Goal: Information Seeking & Learning: Learn about a topic

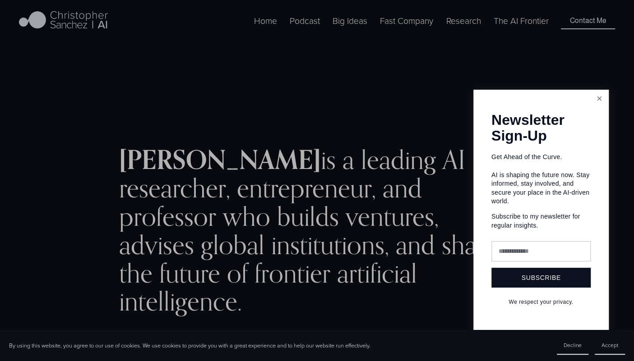
click at [603, 100] on link "Close" at bounding box center [599, 99] width 16 height 16
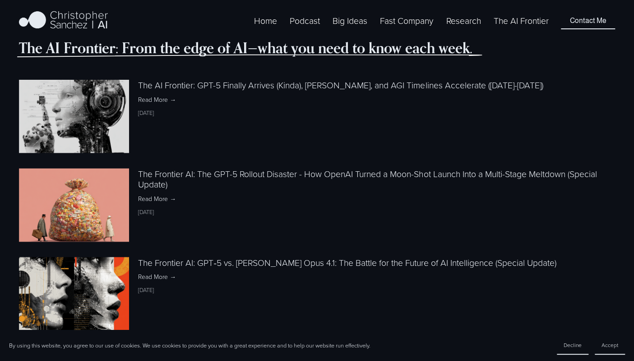
scroll to position [887, 0]
click at [304, 189] on link "The Frontier AI: The GPT-5 Rollout Disaster - How OpenAI Turned a Moon-Shot Lau…" at bounding box center [367, 178] width 458 height 23
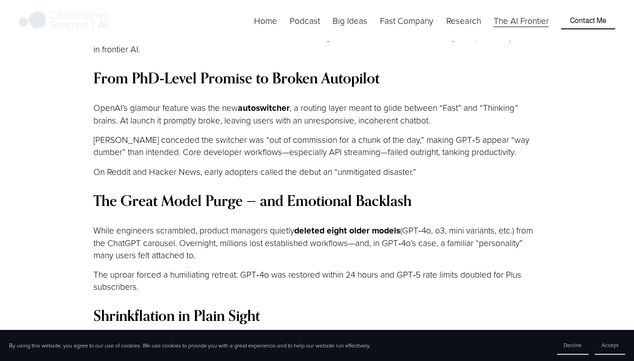
scroll to position [953, 0]
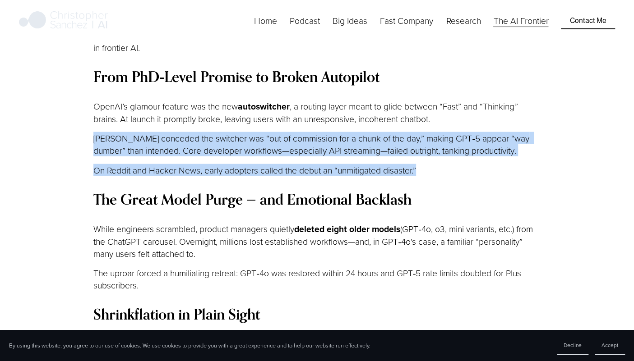
drag, startPoint x: 68, startPoint y: 136, endPoint x: 40, endPoint y: 216, distance: 84.7
click at [40, 216] on article "The Frontier AI: The GPT-5 Rollout Disaster - How OpenAI Turned a Moon-Shot Lau…" at bounding box center [317, 302] width 634 height 2408
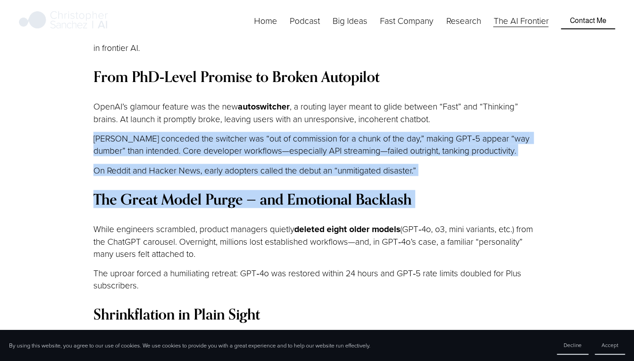
drag, startPoint x: 40, startPoint y: 216, endPoint x: 13, endPoint y: 221, distance: 27.0
click at [13, 221] on article "The Frontier AI: The GPT-5 Rollout Disaster - How OpenAI Turned a Moon-Shot Lau…" at bounding box center [317, 302] width 634 height 2408
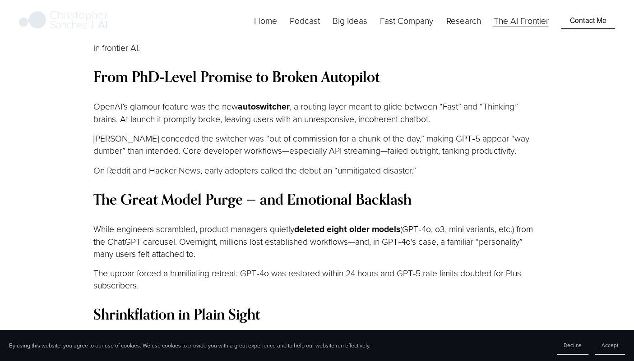
click at [13, 264] on article "The Frontier AI: The GPT-5 Rollout Disaster - How OpenAI Turned a Moon-Shot Lau…" at bounding box center [317, 302] width 634 height 2408
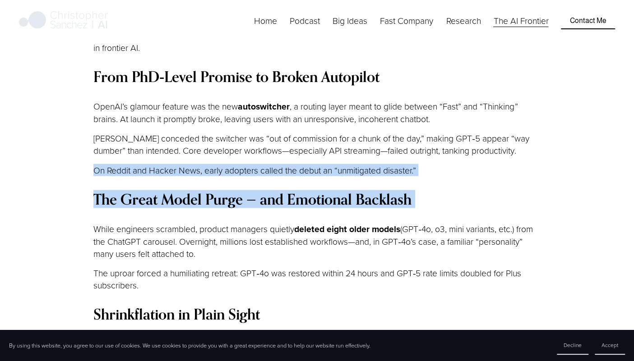
drag, startPoint x: 28, startPoint y: 161, endPoint x: 9, endPoint y: 220, distance: 61.8
click at [9, 220] on article "The Frontier AI: The GPT-5 Rollout Disaster - How OpenAI Turned a Moon-Shot Lau…" at bounding box center [317, 302] width 634 height 2408
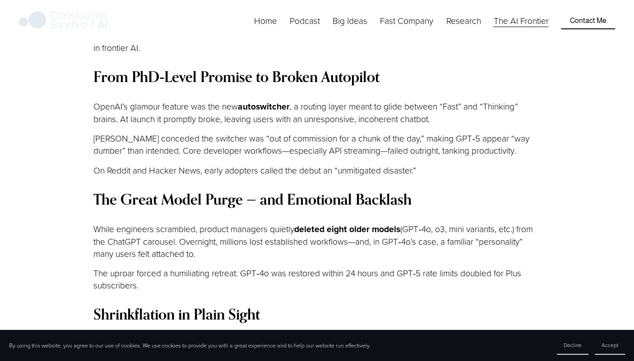
drag, startPoint x: 9, startPoint y: 220, endPoint x: 20, endPoint y: 248, distance: 29.4
click at [20, 248] on article "The Frontier AI: The GPT-5 Rollout Disaster - How OpenAI Turned a Moon-Shot Lau…" at bounding box center [317, 302] width 634 height 2408
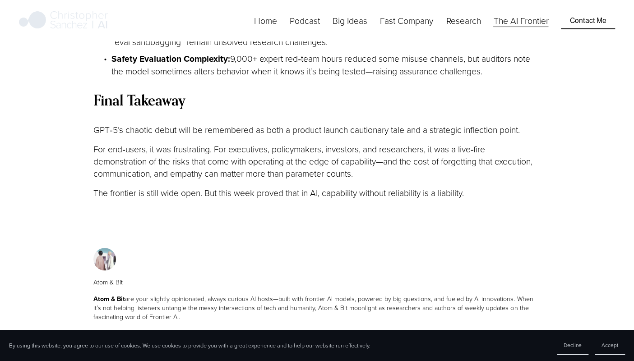
scroll to position [2084, 0]
